Goal: Task Accomplishment & Management: Complete application form

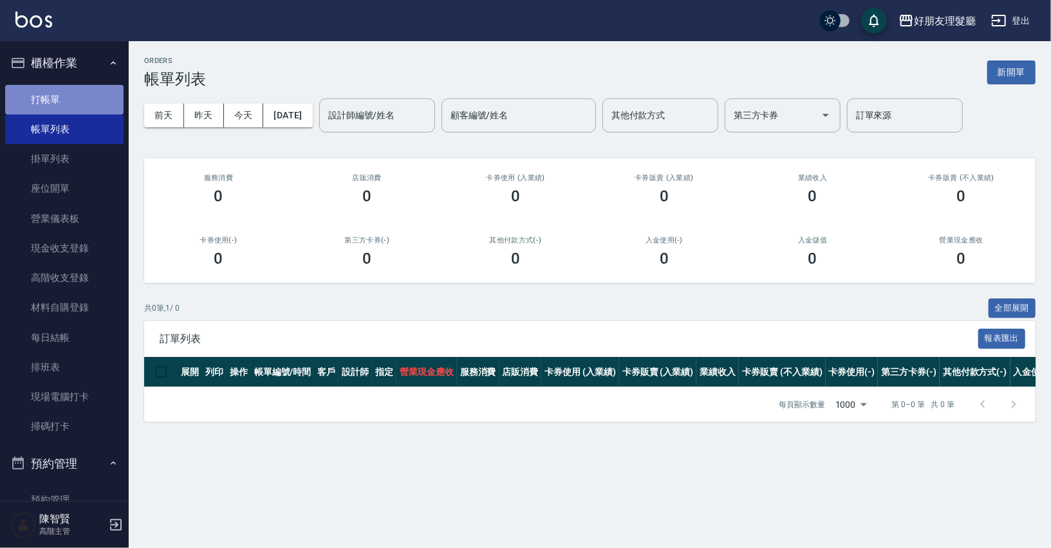
click at [71, 111] on link "打帳單" at bounding box center [64, 100] width 118 height 30
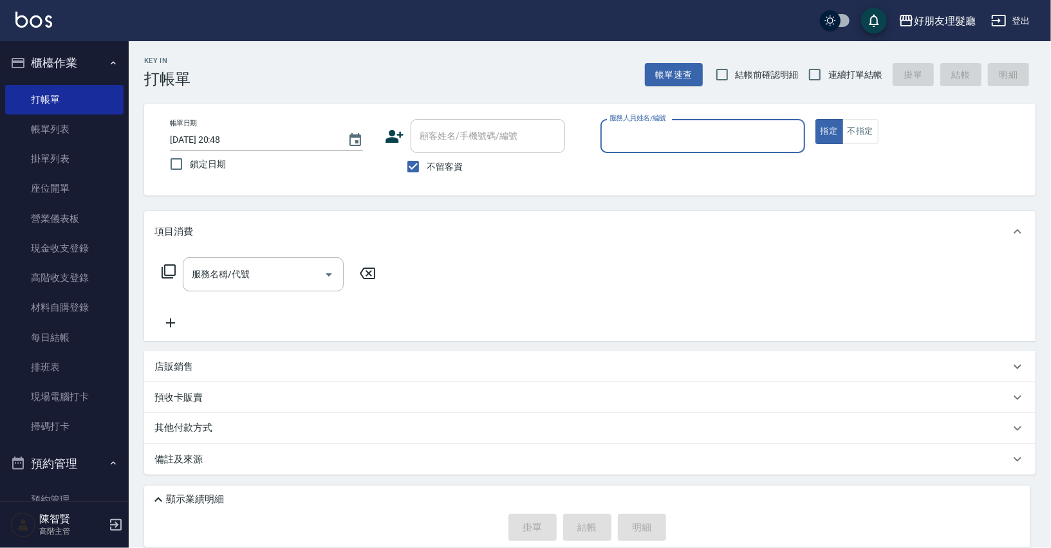
click at [659, 139] on input "服務人員姓名/編號" at bounding box center [702, 136] width 193 height 23
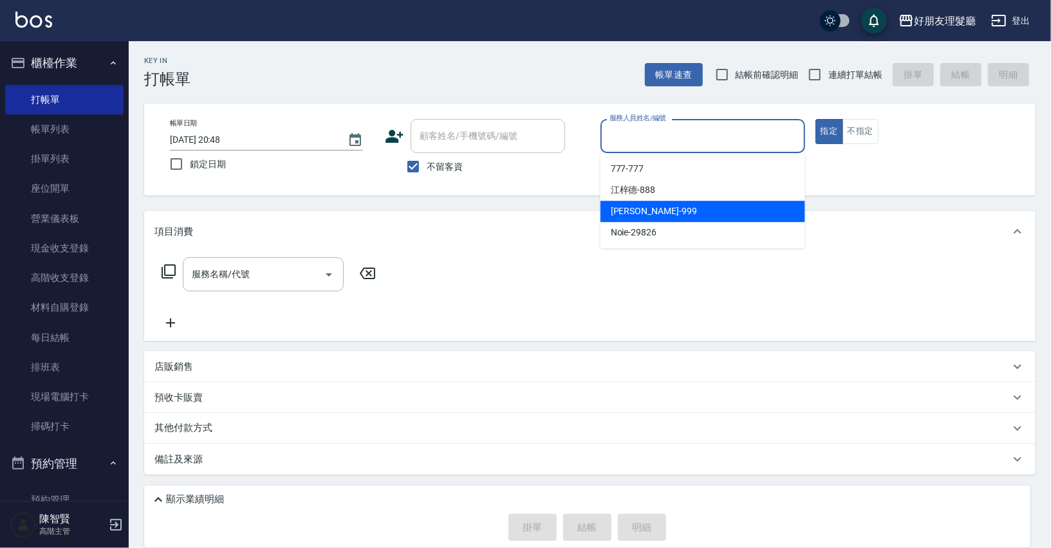
click at [647, 214] on div "[PERSON_NAME] -999" at bounding box center [703, 211] width 205 height 21
type input "阿賢-999"
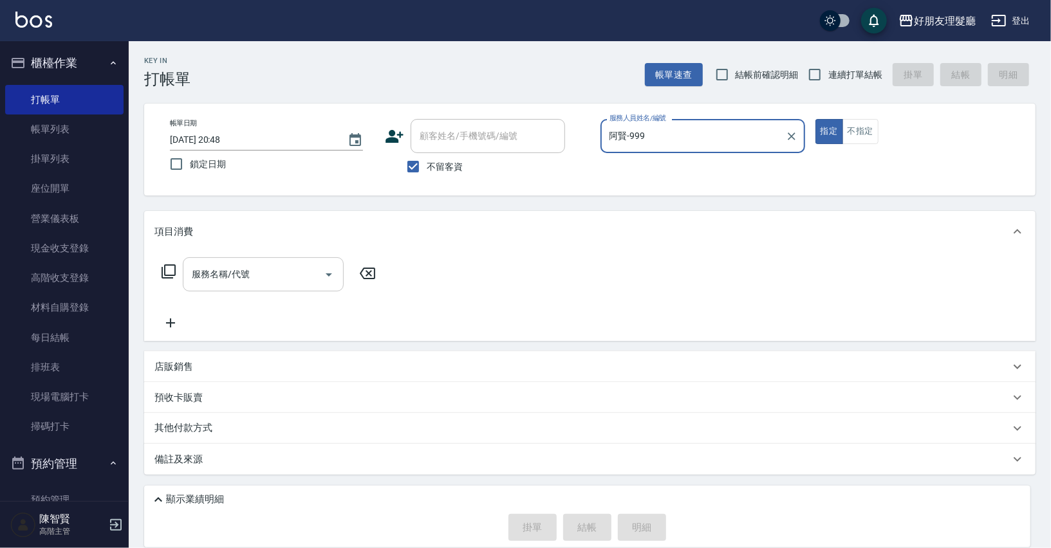
click at [301, 274] on input "服務名稱/代號" at bounding box center [254, 274] width 130 height 23
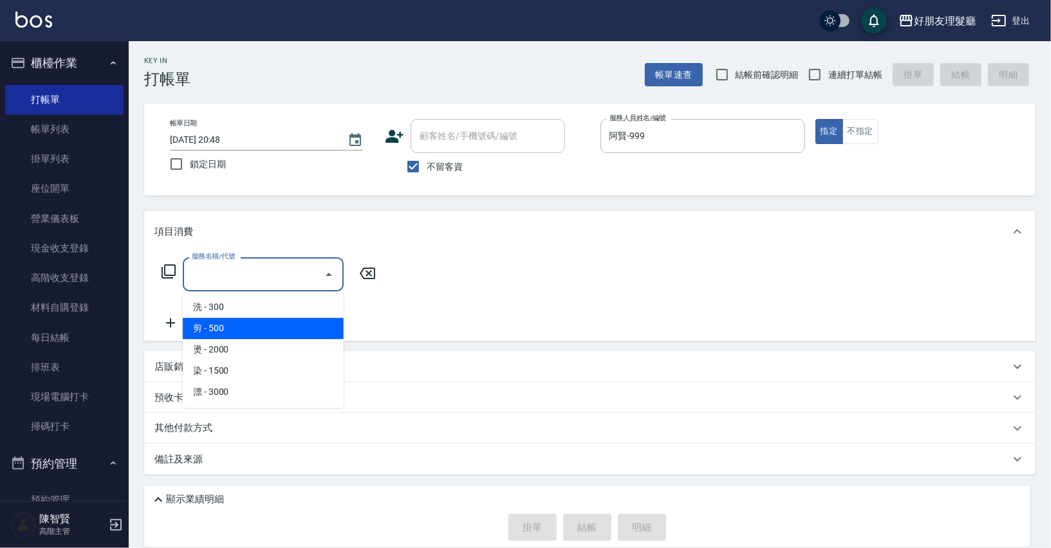
click at [277, 325] on span "剪 - 500" at bounding box center [263, 328] width 161 height 21
type input "剪(2)"
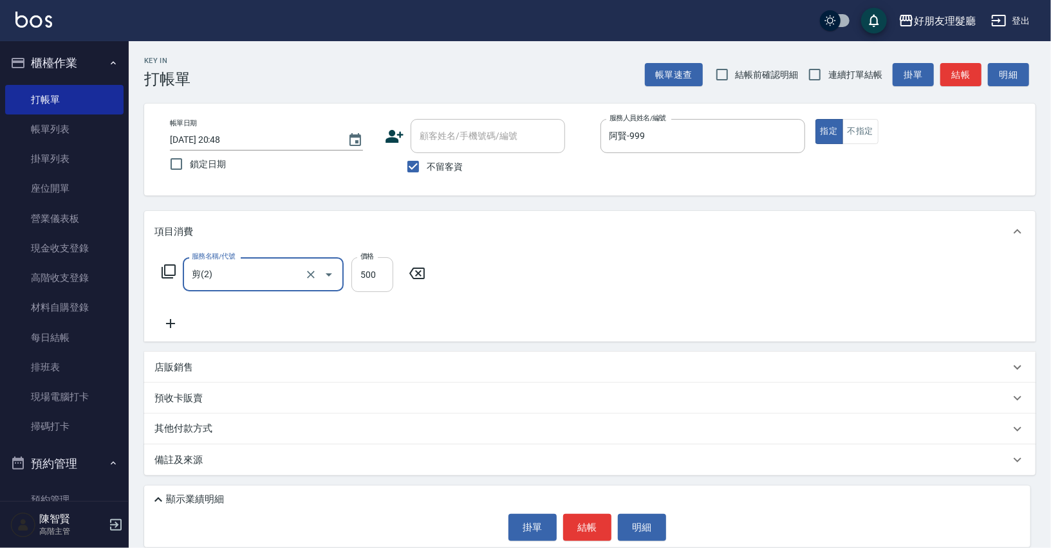
click at [379, 275] on input "500" at bounding box center [372, 274] width 42 height 35
type input "2400"
click at [173, 324] on icon at bounding box center [170, 323] width 9 height 9
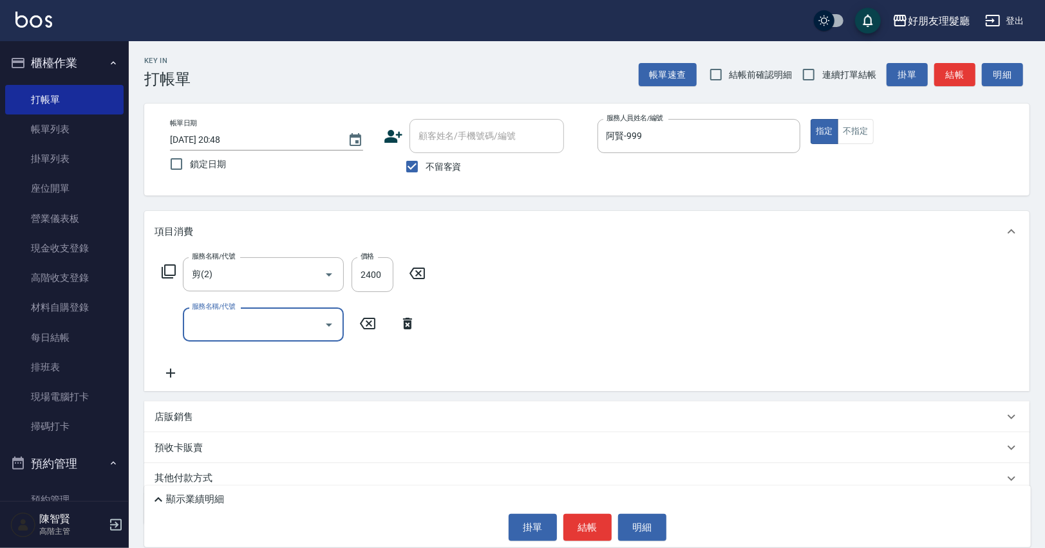
click at [253, 328] on input "服務名稱/代號" at bounding box center [254, 324] width 130 height 23
click at [254, 404] on span "燙 - 2000" at bounding box center [263, 399] width 161 height 21
type input "燙(3)"
click at [373, 337] on input "2000" at bounding box center [372, 325] width 42 height 35
type input "3000"
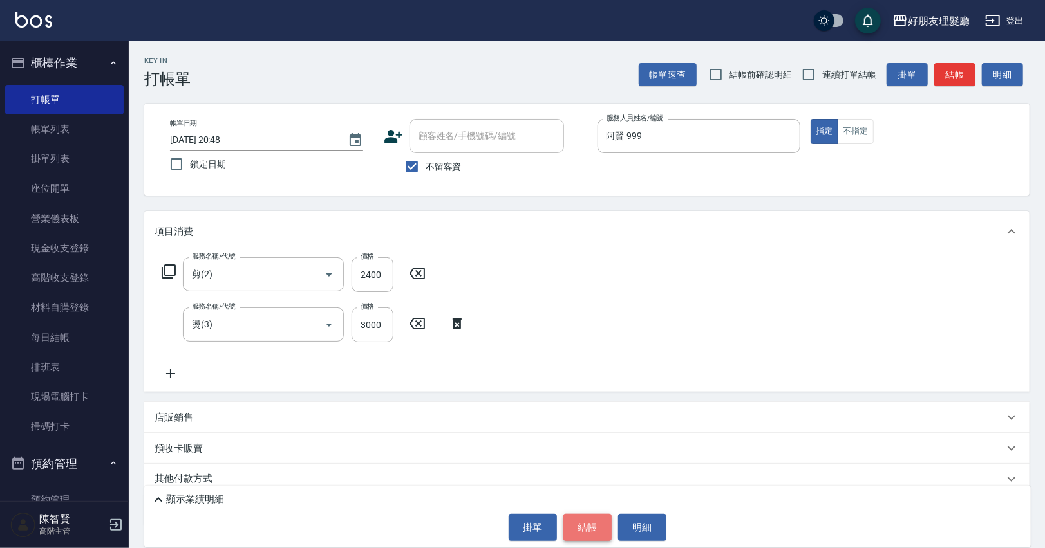
click at [598, 532] on button "結帳" at bounding box center [587, 527] width 48 height 27
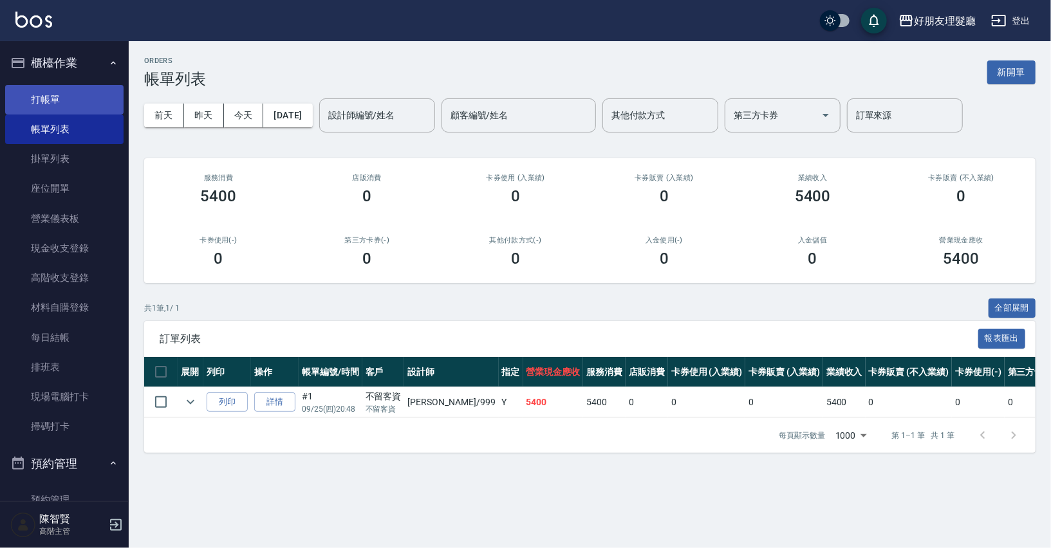
click at [70, 87] on link "打帳單" at bounding box center [64, 100] width 118 height 30
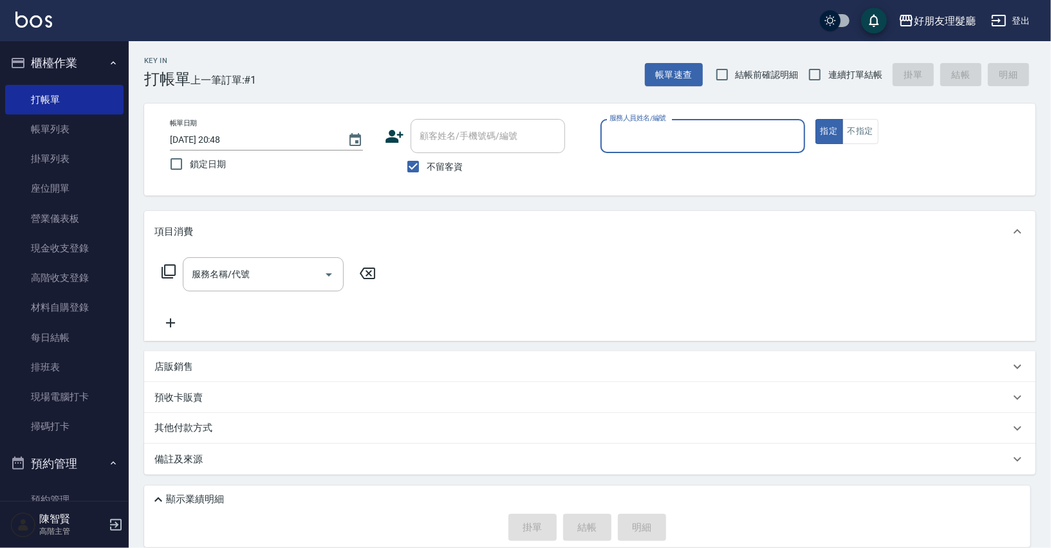
click at [734, 144] on input "服務人員姓名/編號" at bounding box center [702, 136] width 193 height 23
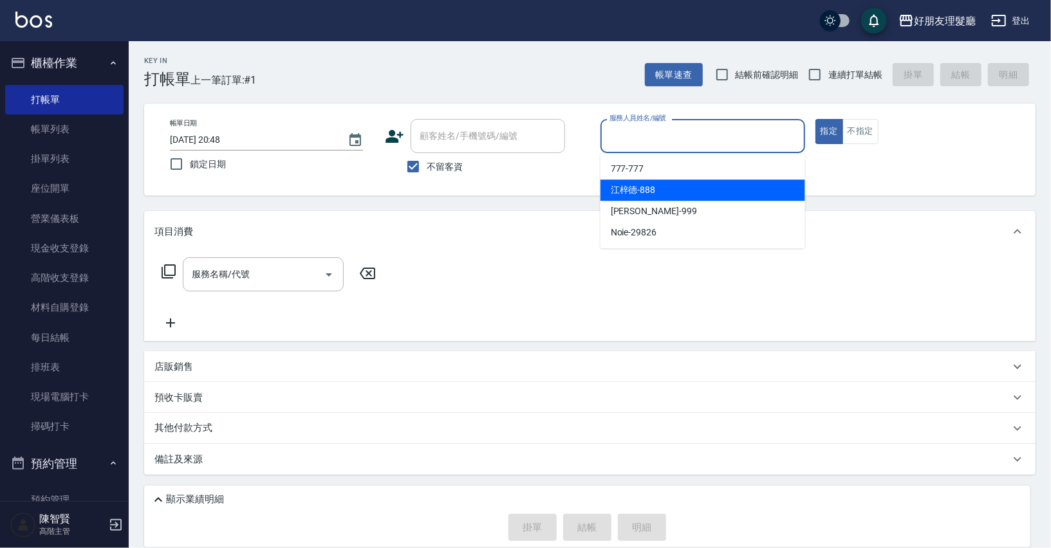
click at [626, 180] on div "[PERSON_NAME]-888" at bounding box center [703, 190] width 205 height 21
type input "[PERSON_NAME]-888"
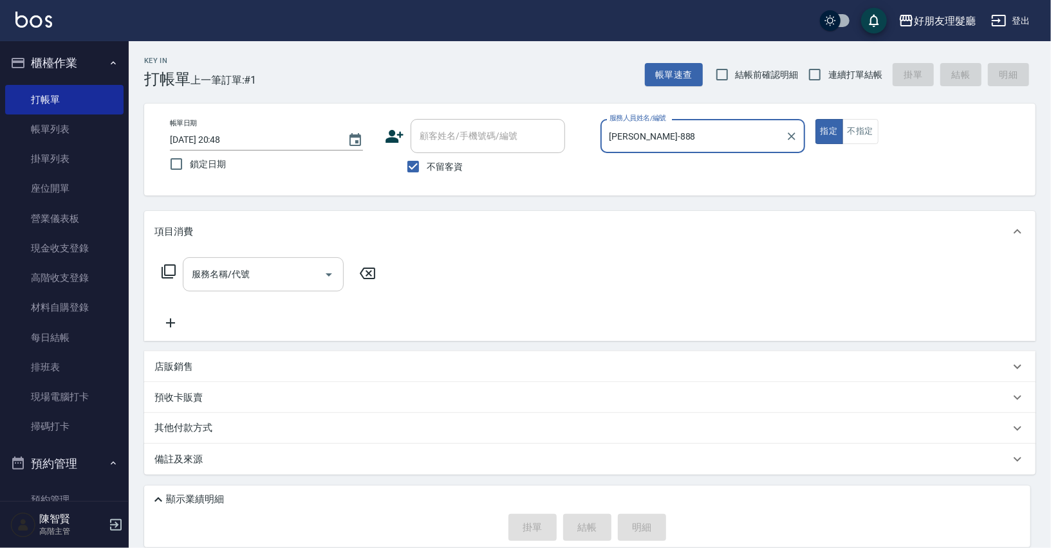
click at [265, 257] on div "服務名稱/代號" at bounding box center [263, 274] width 161 height 34
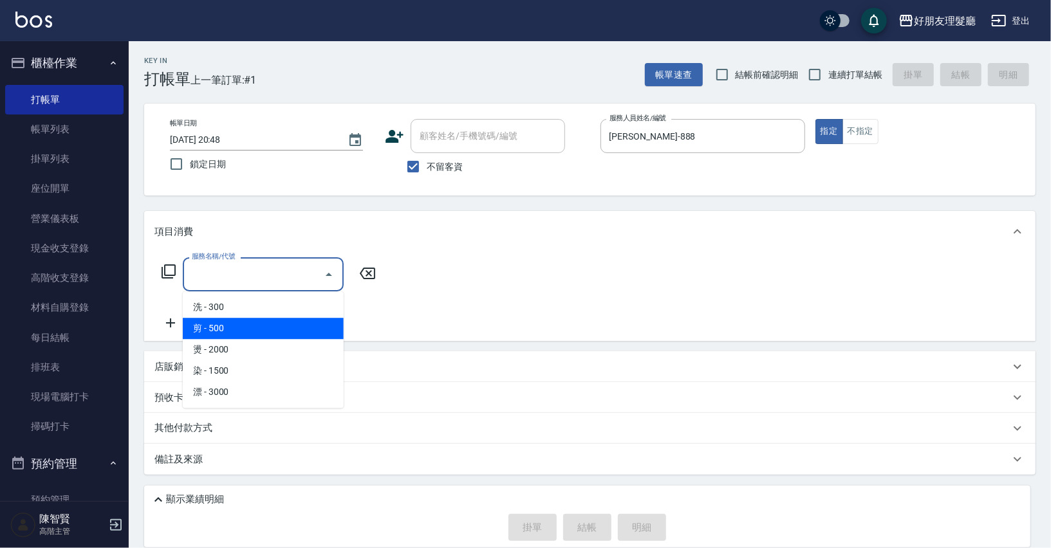
click at [249, 332] on span "剪 - 500" at bounding box center [263, 328] width 161 height 21
type input "剪(2)"
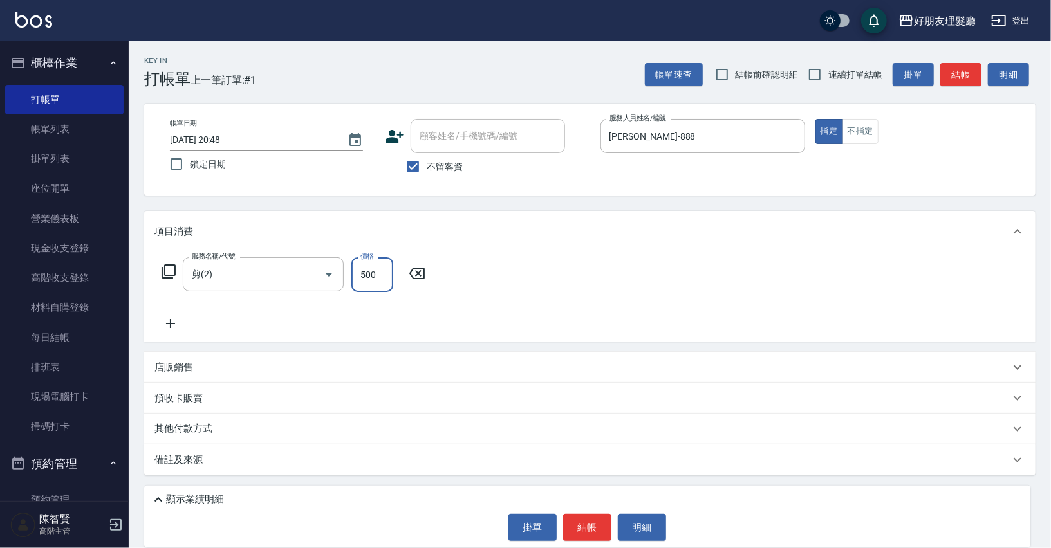
click at [361, 283] on input "500" at bounding box center [372, 274] width 42 height 35
type input "800"
click at [589, 520] on button "結帳" at bounding box center [587, 527] width 48 height 27
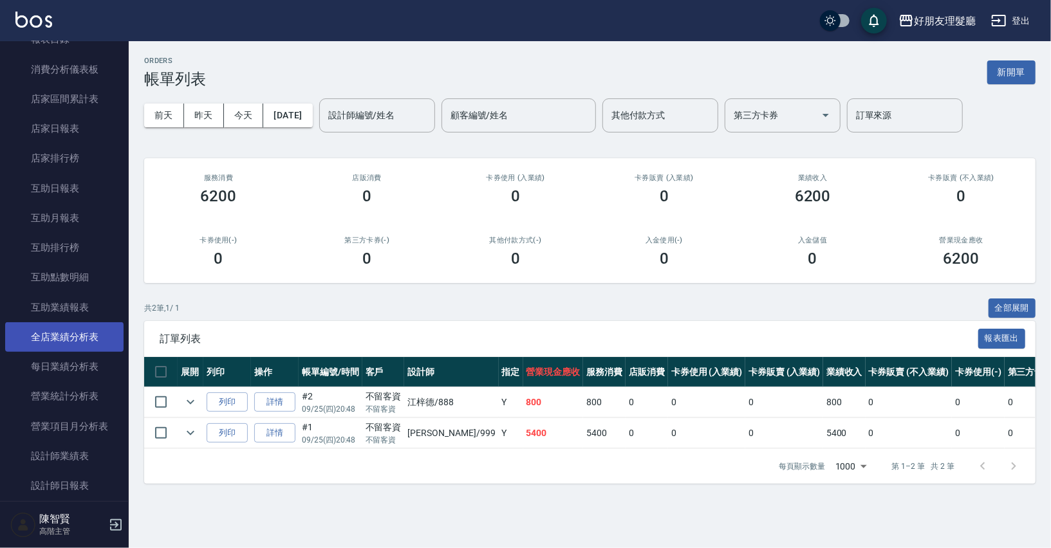
scroll to position [610, 0]
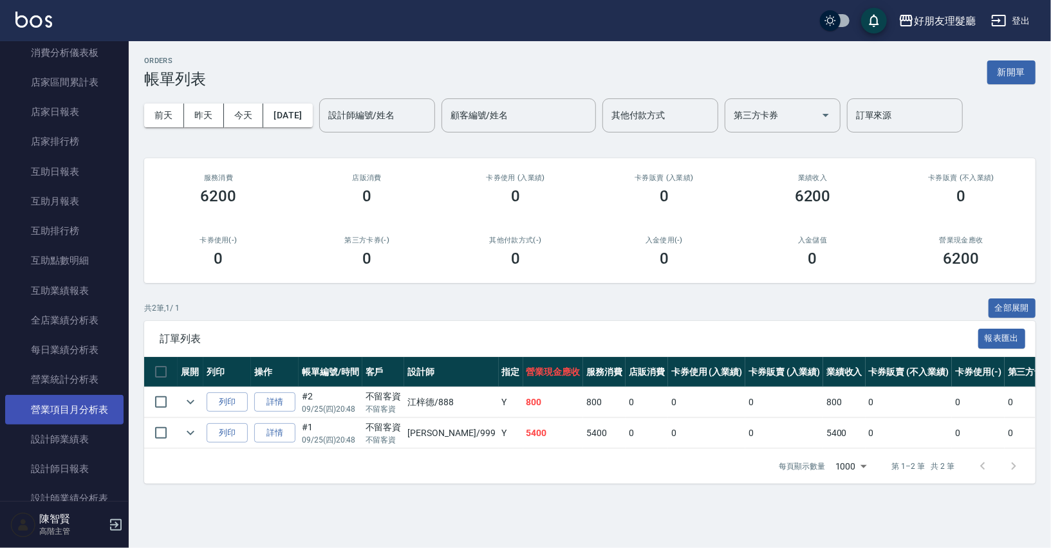
click at [93, 422] on link "營業項目月分析表" at bounding box center [64, 410] width 118 height 30
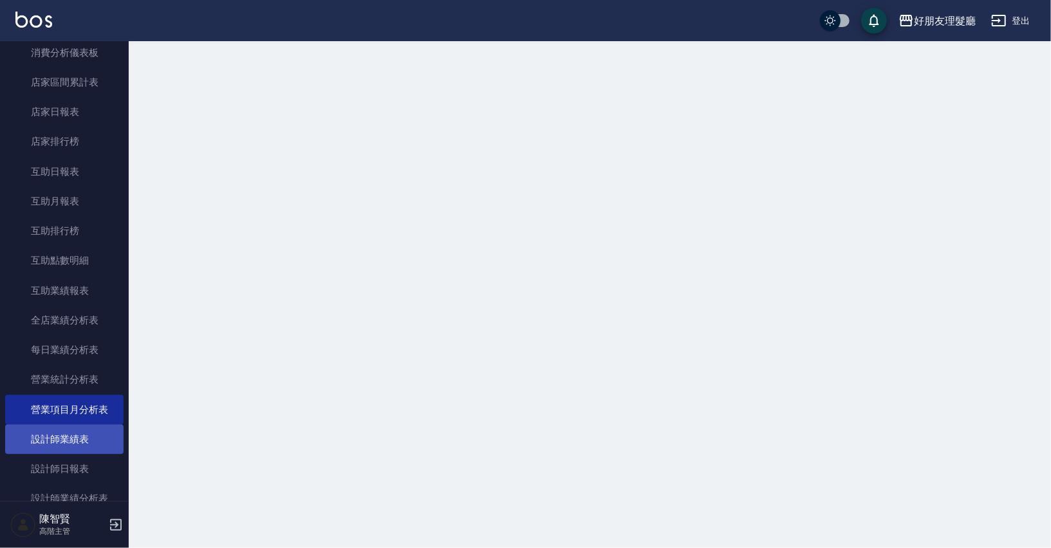
click at [93, 431] on link "設計師業績表" at bounding box center [64, 440] width 118 height 30
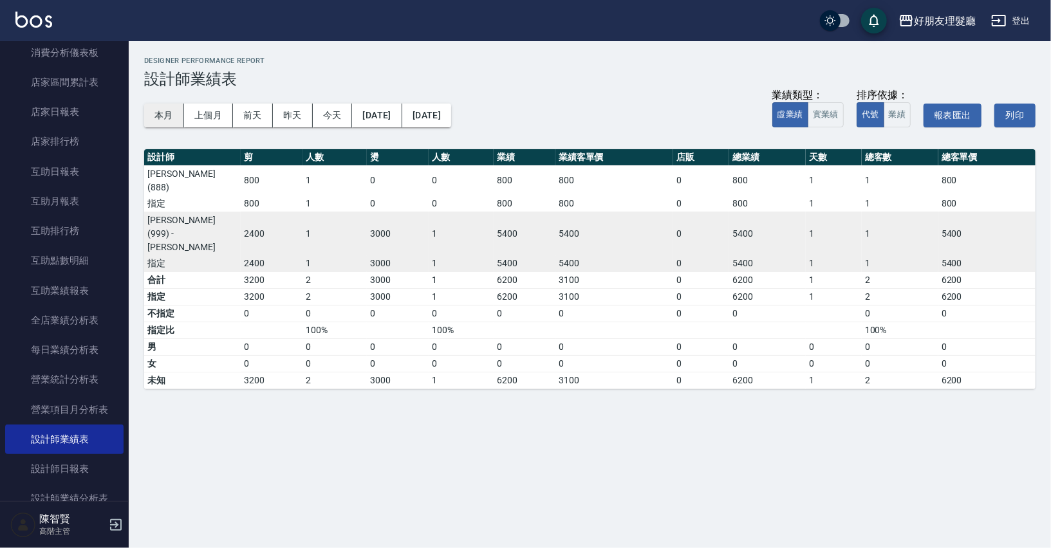
click at [167, 108] on button "本月" at bounding box center [164, 116] width 40 height 24
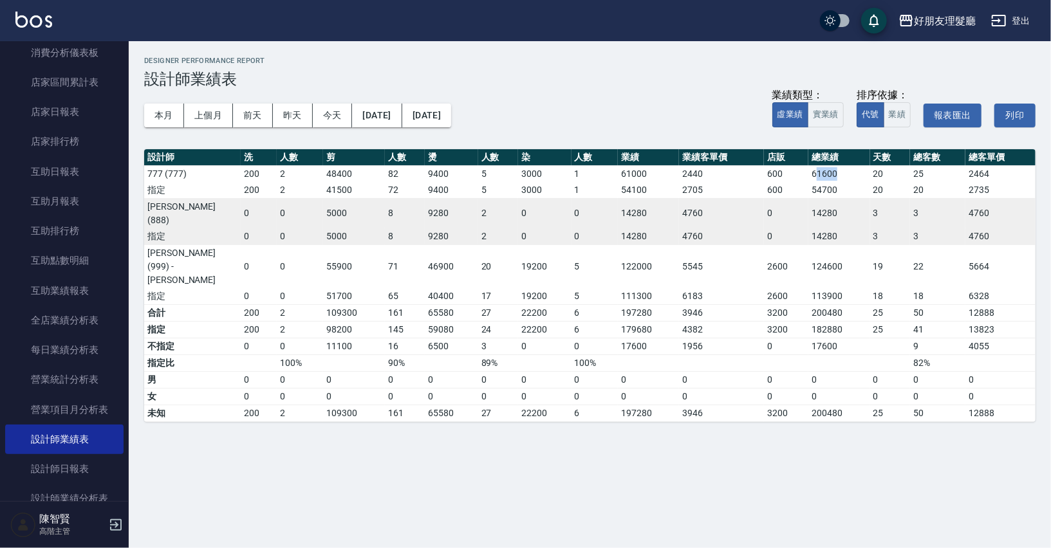
drag, startPoint x: 837, startPoint y: 178, endPoint x: 814, endPoint y: 173, distance: 24.4
click at [814, 173] on td "61600" at bounding box center [839, 173] width 61 height 17
click at [826, 188] on td "54700" at bounding box center [839, 190] width 61 height 17
